Goal: Information Seeking & Learning: Find specific fact

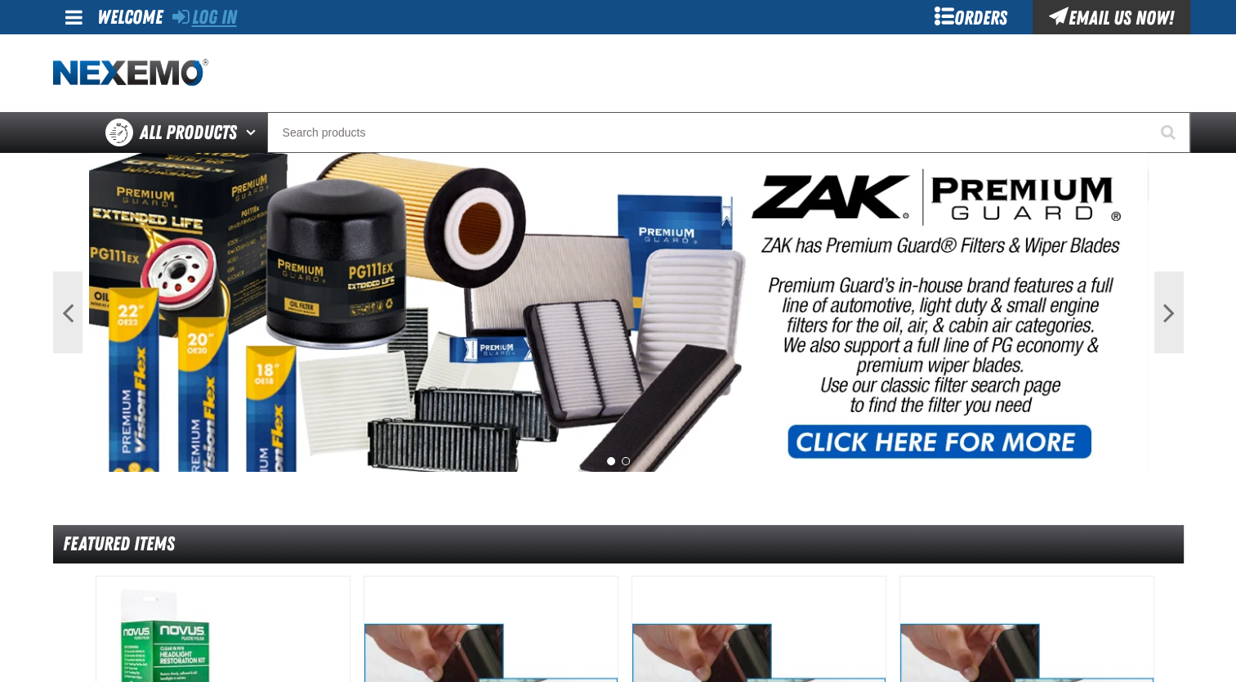
click at [221, 21] on link "Log In" at bounding box center [204, 17] width 65 height 23
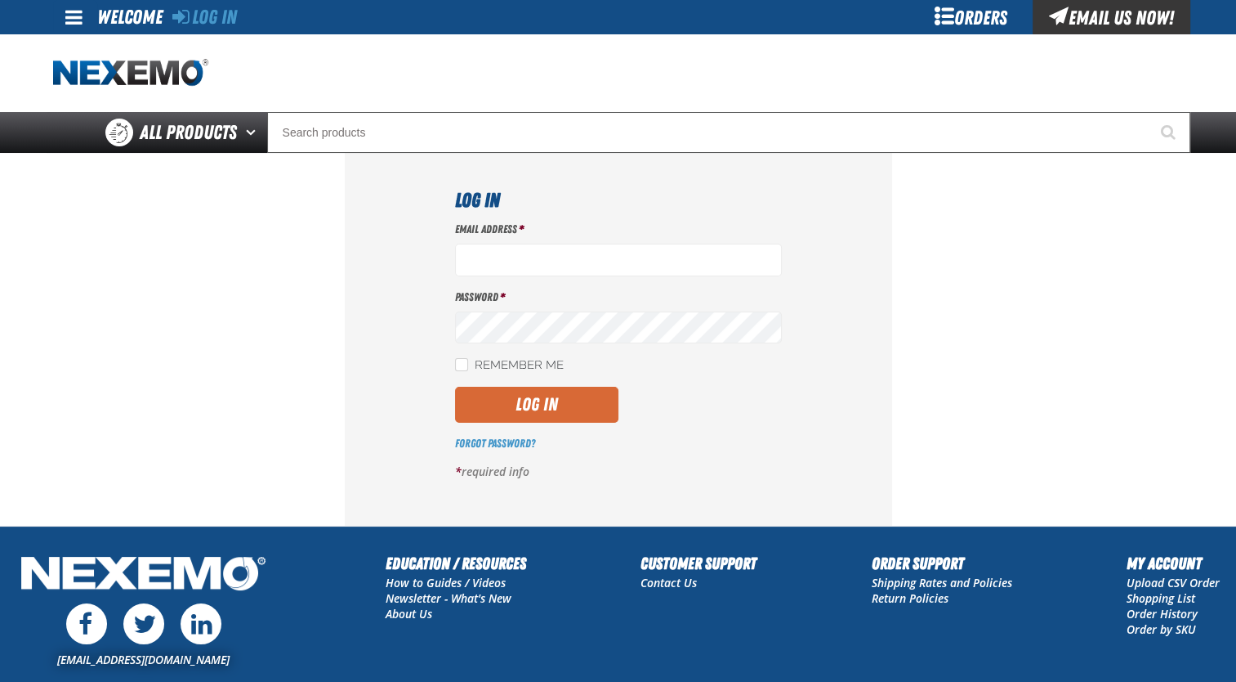
type input "jmolina@zakproducts.com"
click at [595, 393] on button "Log In" at bounding box center [536, 405] width 163 height 36
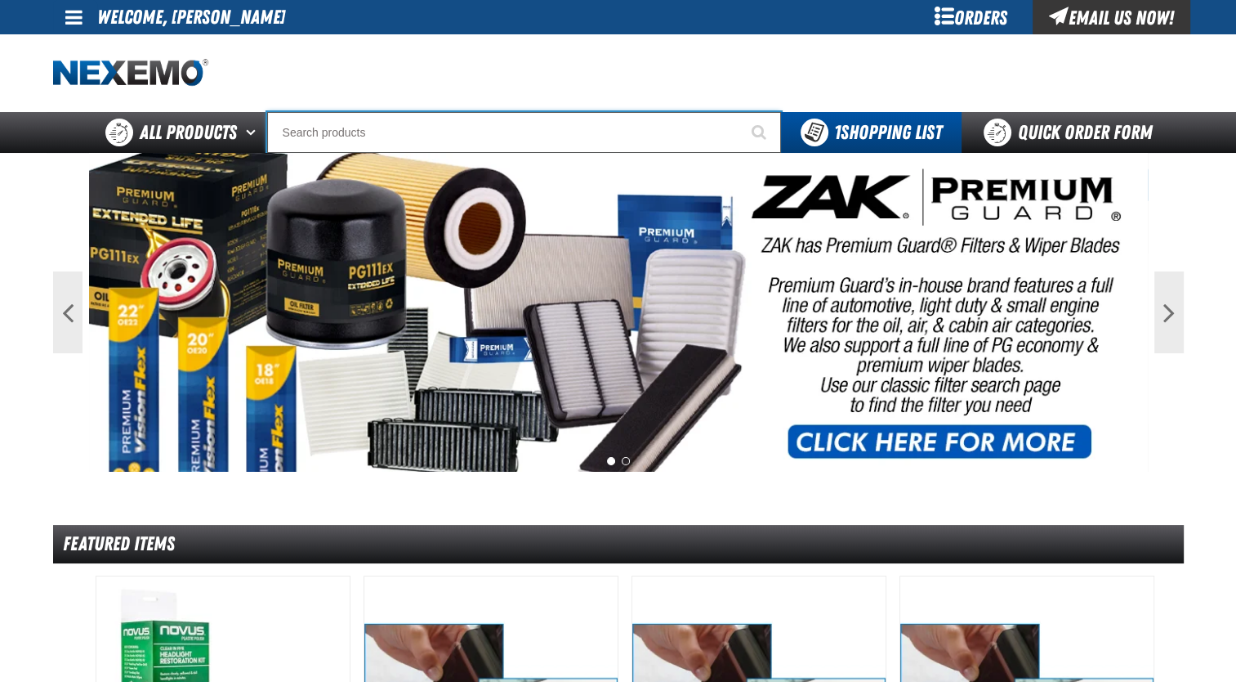
click at [514, 136] on input "Search" at bounding box center [524, 132] width 514 height 41
paste input "• XPXRB0540-100"
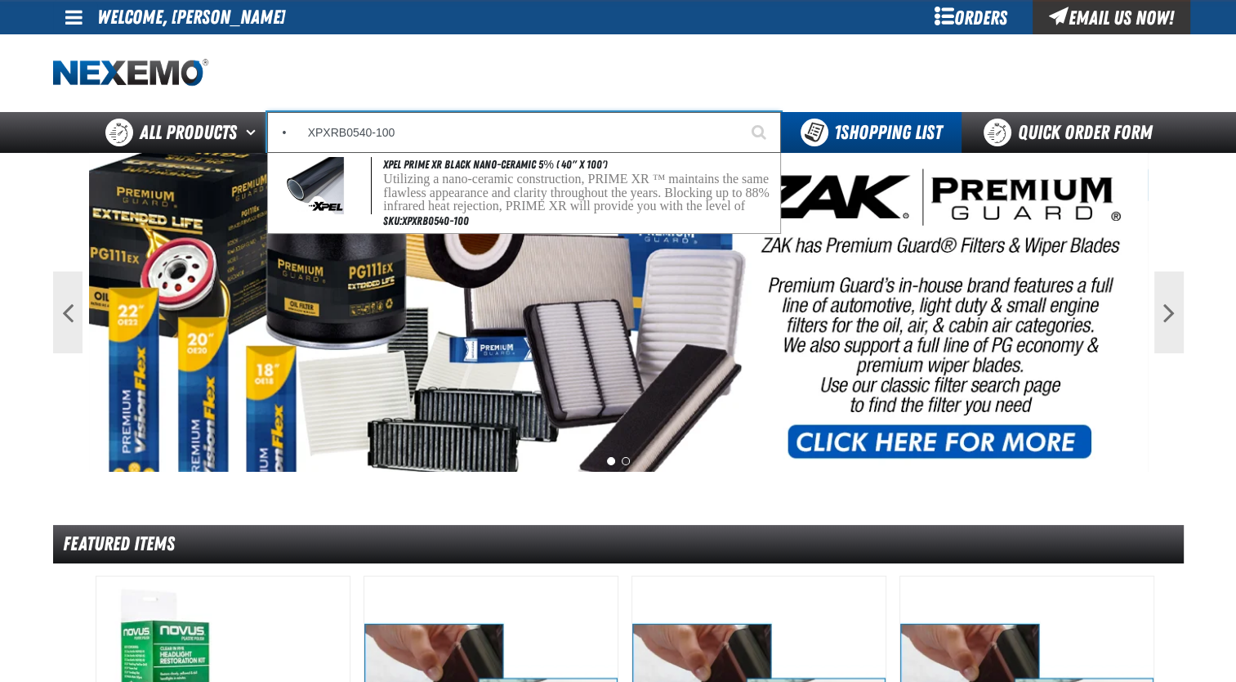
type input "• XPXRB0540-100"
click at [740, 112] on button "Start Searching" at bounding box center [760, 132] width 41 height 41
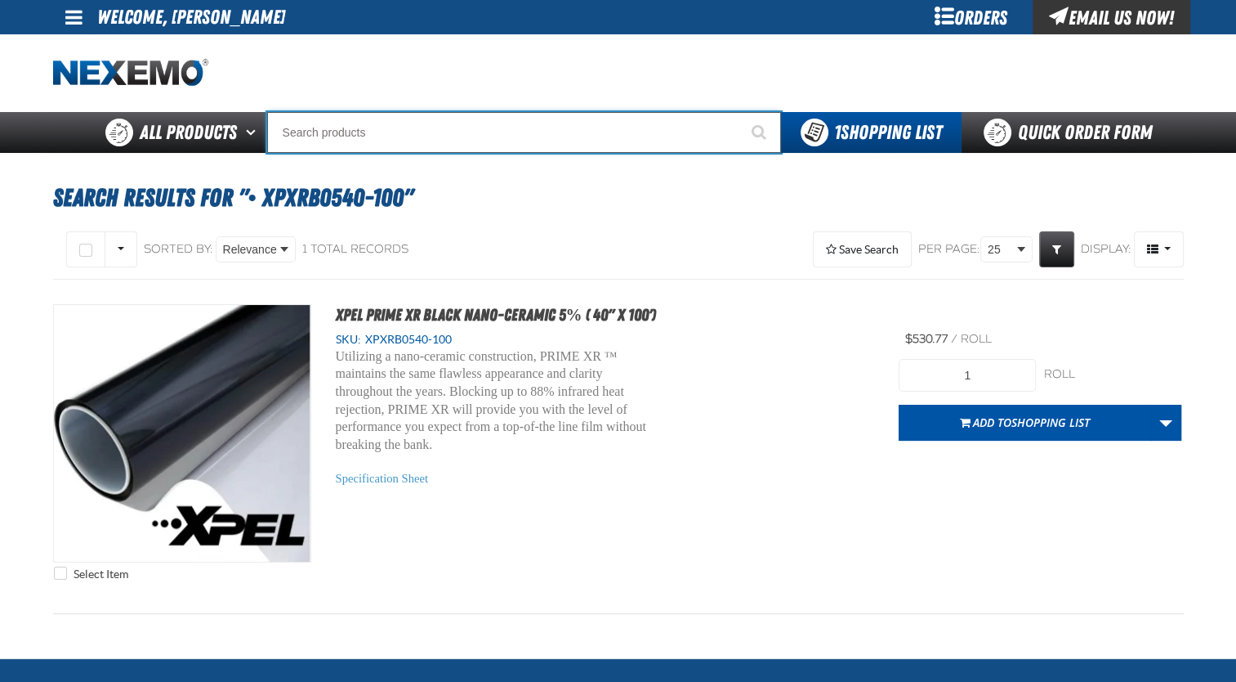
click at [489, 123] on input "Search" at bounding box center [524, 132] width 514 height 41
paste input "CS Film ( Color Stable – Lifetime Warranty Film) What Stonebriar is using today…"
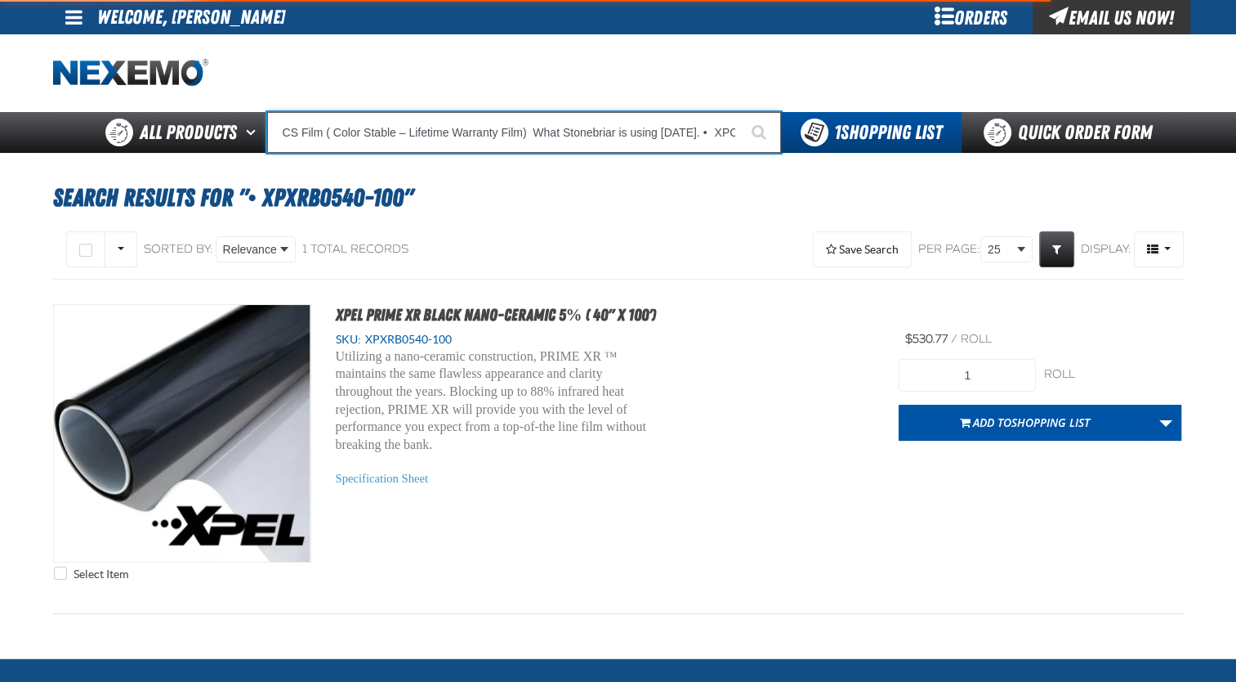
scroll to position [0, 452]
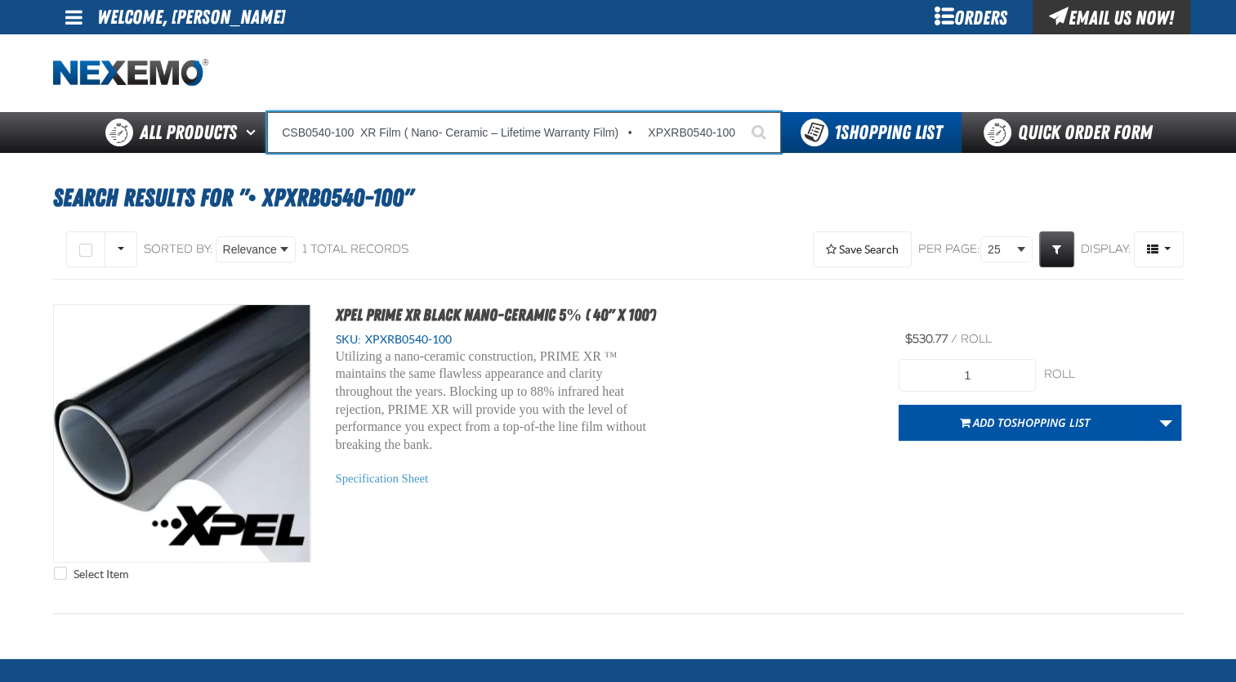
type input "CS Film ( Color Stable – Lifetime Warranty Film) What Stonebriar is using today…"
click at [740, 112] on button "Start Searching" at bounding box center [760, 132] width 41 height 41
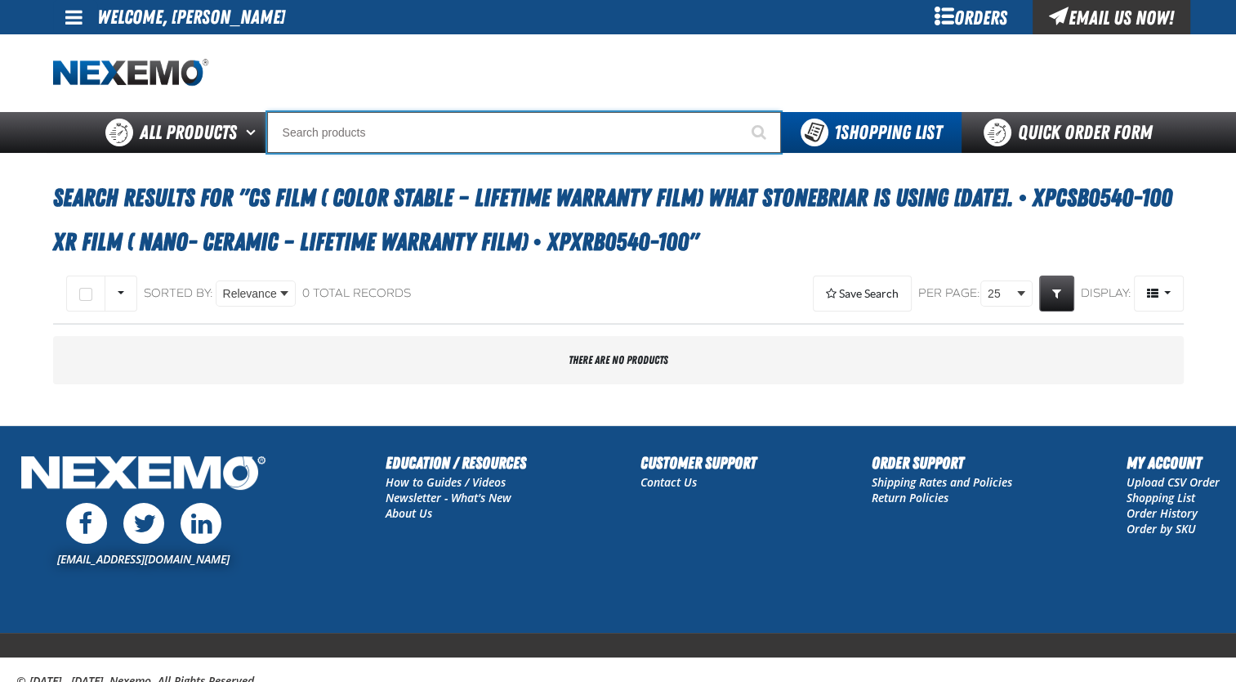
click at [450, 131] on input "Search" at bounding box center [524, 132] width 514 height 41
paste input "• XPCSB0540-100"
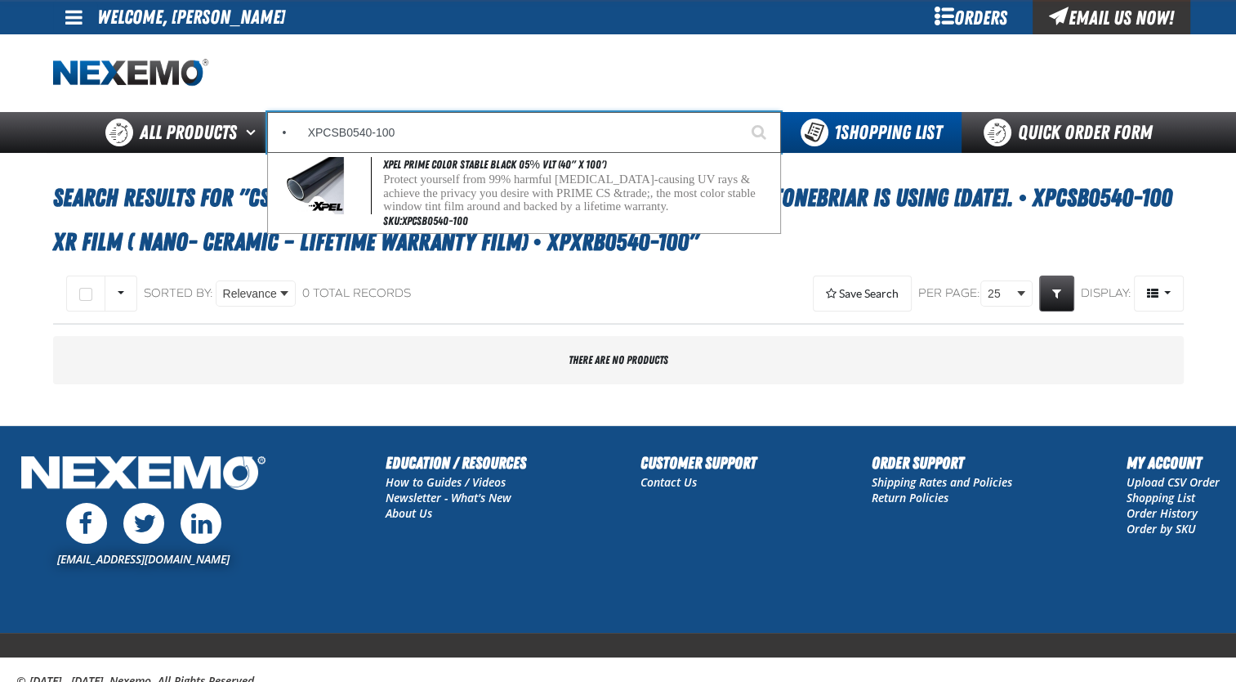
type input "• XPCSB0540-100"
click at [740, 112] on button "Start Searching" at bounding box center [760, 132] width 41 height 41
